Goal: Task Accomplishment & Management: Manage account settings

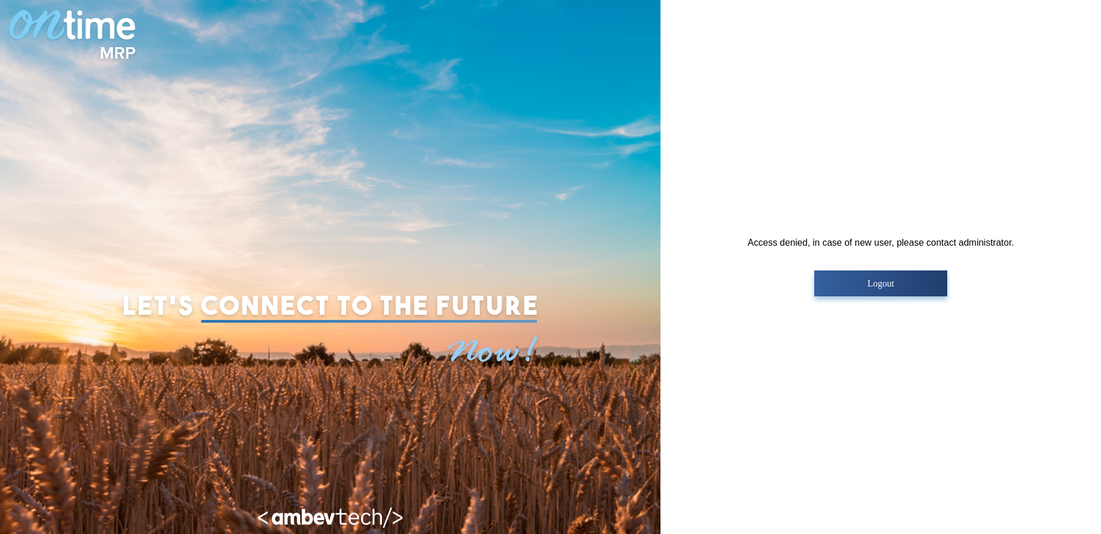
click at [855, 286] on p "Logout" at bounding box center [880, 284] width 126 height 10
click at [872, 287] on p "Logout" at bounding box center [880, 284] width 126 height 10
click at [886, 285] on p "Logout" at bounding box center [880, 284] width 126 height 10
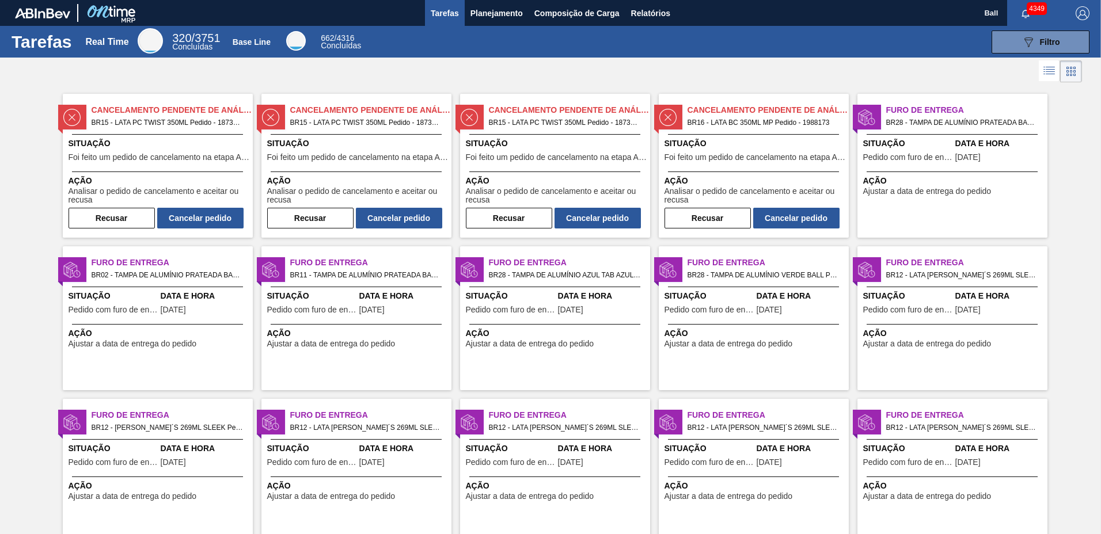
drag, startPoint x: 477, startPoint y: 19, endPoint x: 475, endPoint y: 26, distance: 7.7
click at [477, 19] on span "Planejamento" at bounding box center [496, 13] width 52 height 14
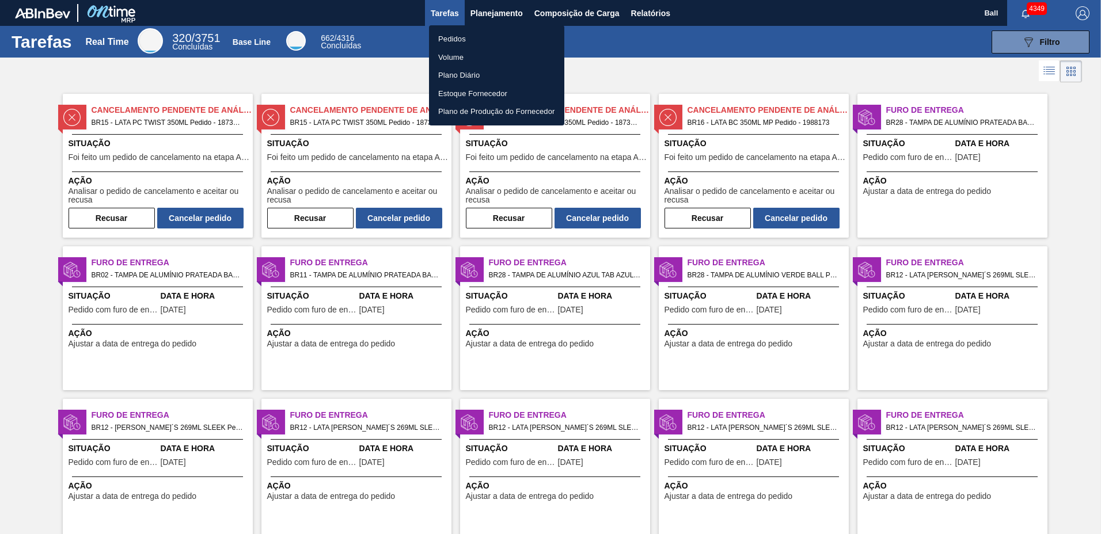
click at [466, 52] on li "Volume" at bounding box center [496, 57] width 135 height 18
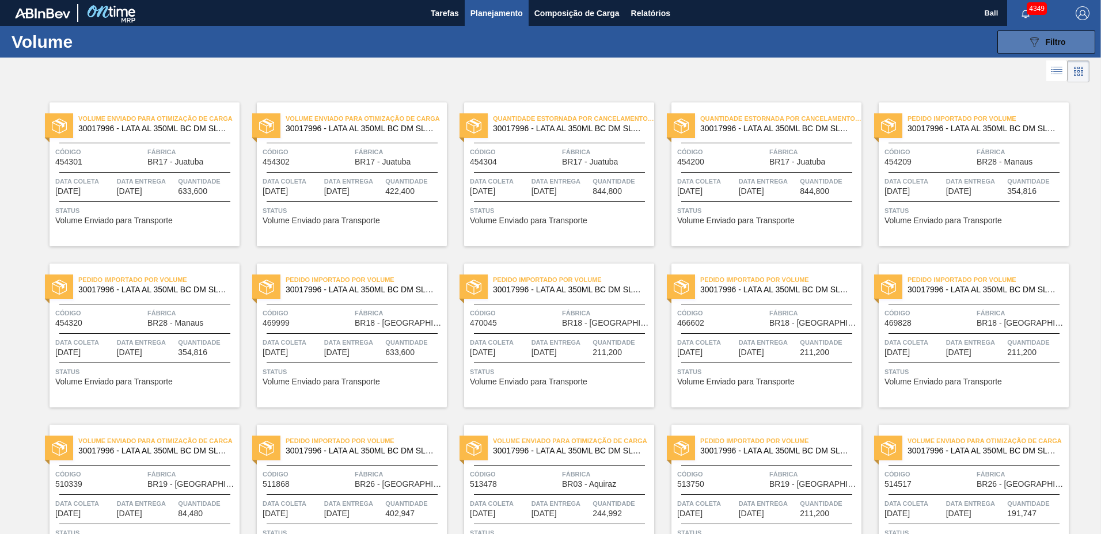
click at [1036, 47] on icon "089F7B8B-B2A5-4AFE-B5C0-19BA573D28AC" at bounding box center [1034, 42] width 14 height 14
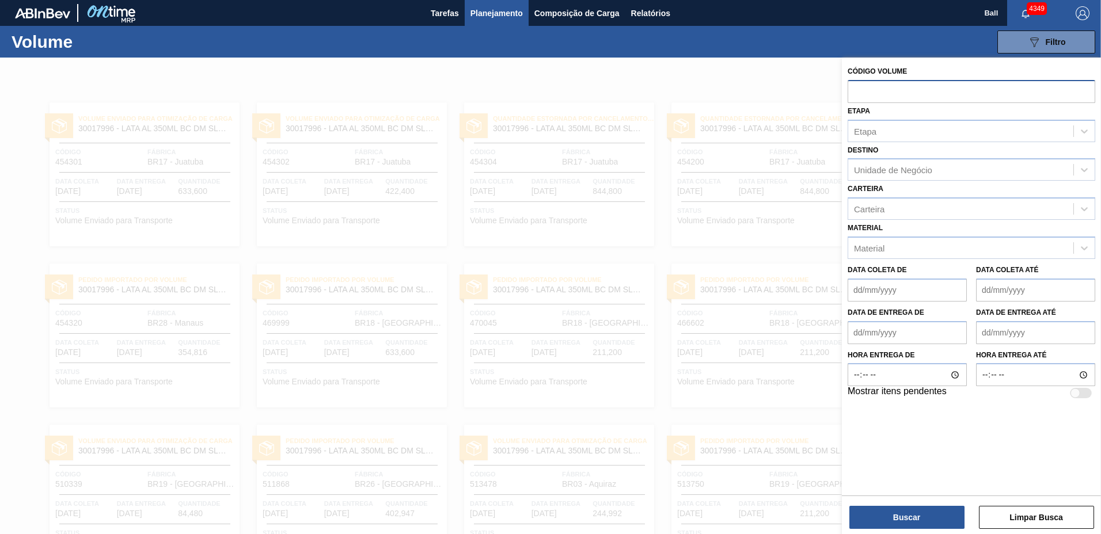
click at [937, 86] on input "text" at bounding box center [971, 91] width 248 height 22
paste input "615824"
type input "615824"
drag, startPoint x: 925, startPoint y: 519, endPoint x: 922, endPoint y: 513, distance: 6.4
click at [925, 519] on button "Buscar" at bounding box center [906, 517] width 115 height 23
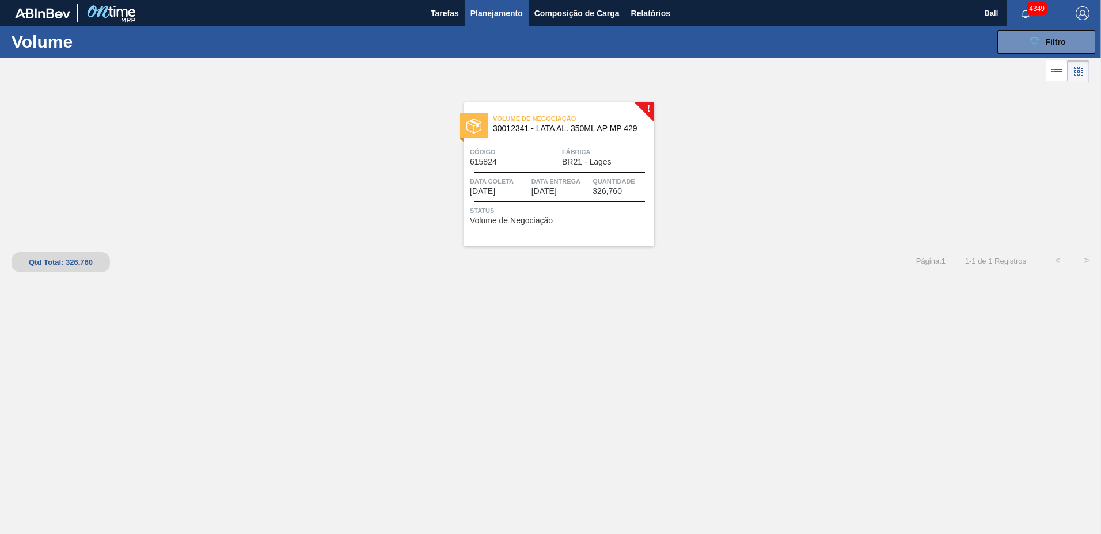
click at [556, 159] on div "Código 615824" at bounding box center [514, 156] width 89 height 20
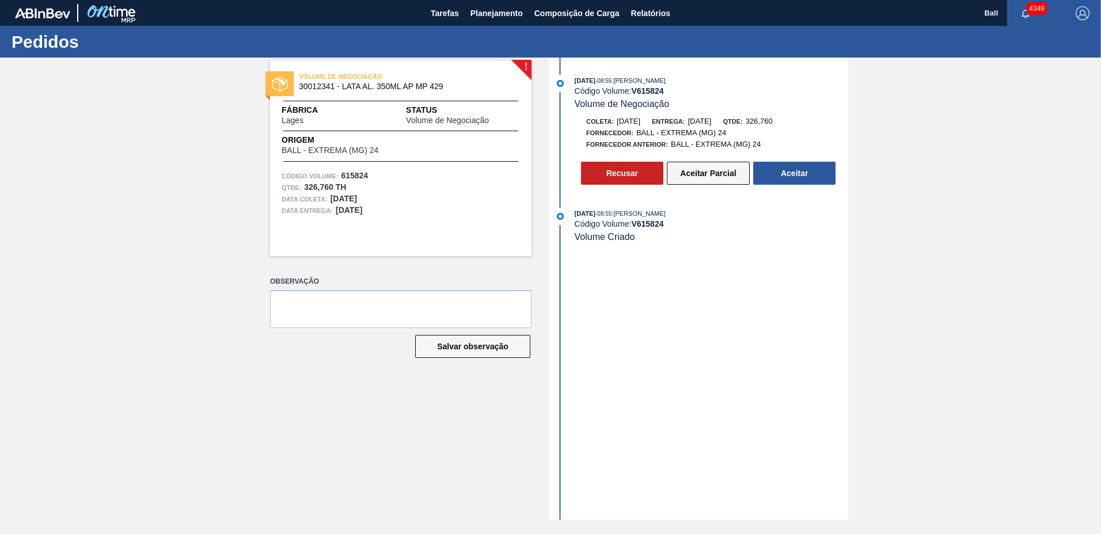
click at [698, 173] on button "Aceitar Parcial" at bounding box center [708, 173] width 83 height 23
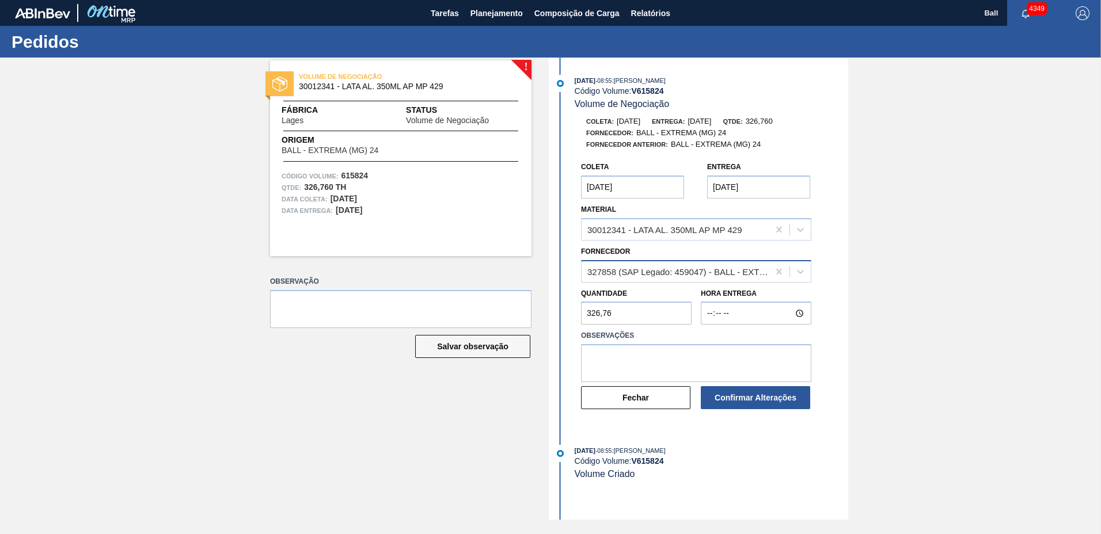
click at [710, 272] on div "327858 (SAP Legado: 459047) - BALL - EXTREMA (MG) 24" at bounding box center [678, 272] width 182 height 10
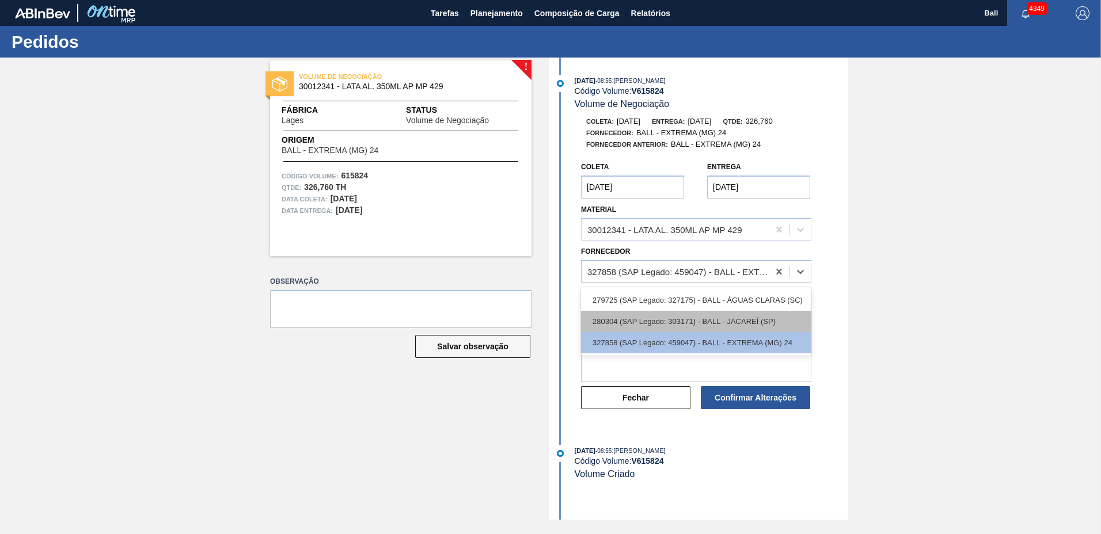
click at [717, 319] on div "280304 (SAP Legado: 303171) - BALL - JACAREÍ (SP)" at bounding box center [696, 321] width 230 height 21
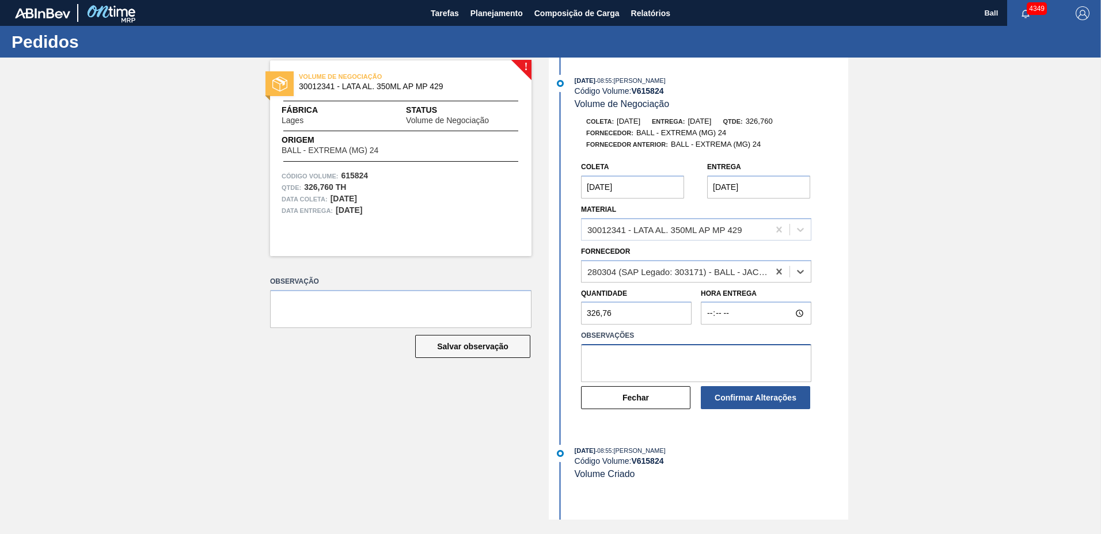
click at [658, 367] on textarea at bounding box center [696, 363] width 230 height 38
paste textarea "OK atentar ao embarque em caçapava, havendo imprevisto informaremos."
type textarea "OK atentar ao embarque em caçapava, havendo imprevisto informaremos."
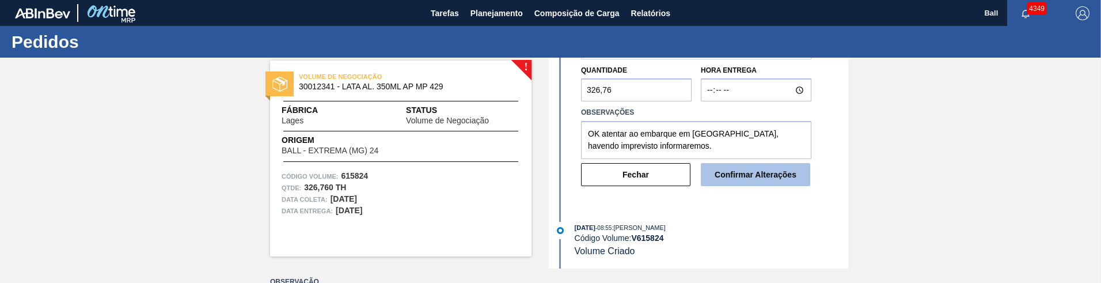
click at [758, 166] on button "Confirmar Alterações" at bounding box center [755, 174] width 109 height 23
click at [209, 96] on div "! VOLUME DE NEGOCIAÇÃO 30012341 - LATA AL. 350ML AP MP 429 Fábrica Lages Status…" at bounding box center [550, 163] width 1101 height 211
click at [184, 144] on div "! VOLUME DE NEGOCIAÇÃO 30012341 - LATA AL. 350ML AP MP 429 Fábrica Lages Status…" at bounding box center [550, 163] width 1101 height 211
click at [966, 184] on div "! VOLUME DE NEGOCIAÇÃO 30012341 - LATA AL. 350ML AP MP 429 Fábrica Lages Status…" at bounding box center [550, 163] width 1101 height 211
click at [938, 195] on div "! VOLUME DE NEGOCIAÇÃO 30012341 - LATA AL. 350ML AP MP 429 Fábrica Lages Status…" at bounding box center [550, 163] width 1101 height 211
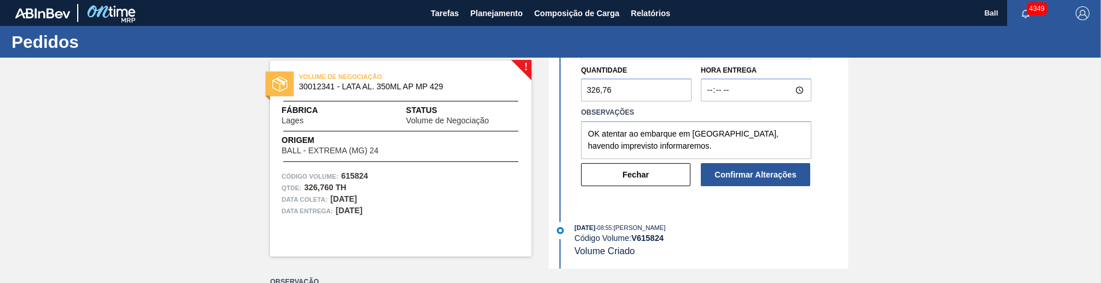
click at [905, 227] on div "! VOLUME DE NEGOCIAÇÃO 30012341 - LATA AL. 350ML AP MP 429 Fábrica Lages Status…" at bounding box center [550, 163] width 1101 height 211
click at [1075, 13] on span "button" at bounding box center [1082, 13] width 28 height 14
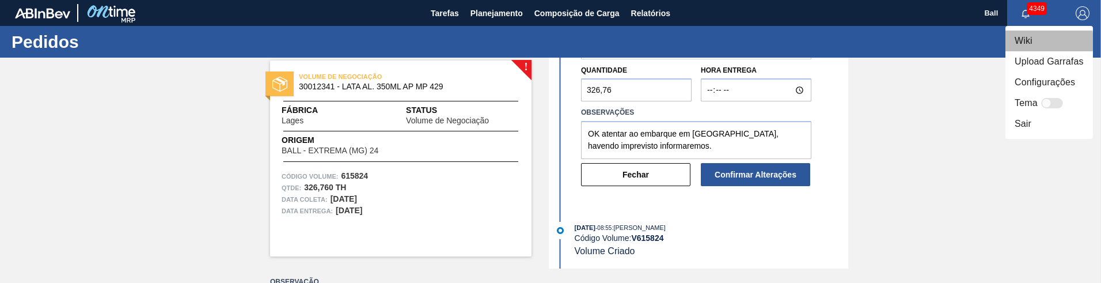
click at [1032, 42] on li "Wiki" at bounding box center [1048, 41] width 87 height 21
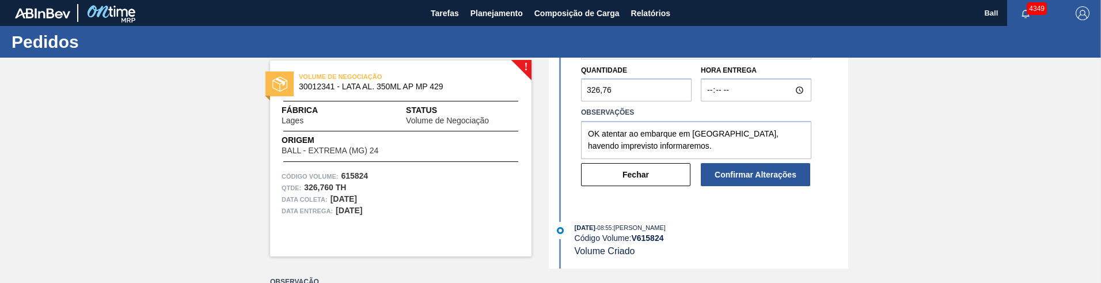
click at [1090, 5] on button "button" at bounding box center [1082, 13] width 37 height 26
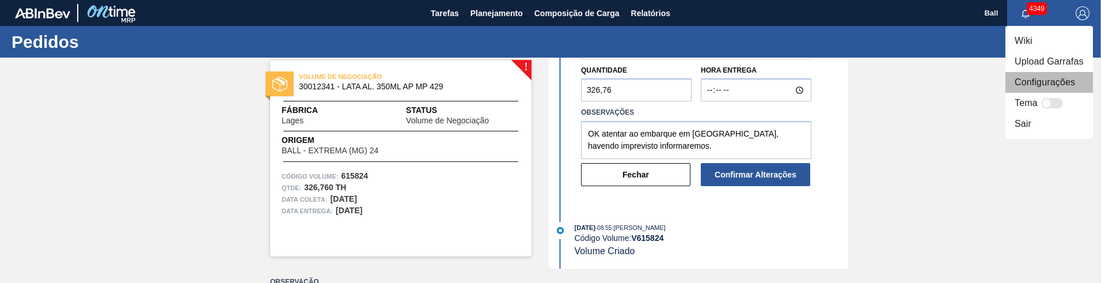
click at [1055, 85] on li "Configurações" at bounding box center [1048, 82] width 87 height 21
